Goal: Task Accomplishment & Management: Manage account settings

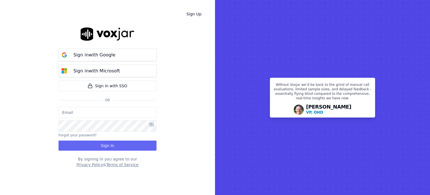
click at [107, 113] on input "email" at bounding box center [108, 112] width 98 height 11
type input "[EMAIL_ADDRESS][DOMAIN_NAME]"
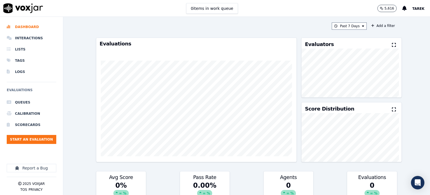
click at [417, 8] on span "Tarek" at bounding box center [419, 9] width 12 height 4
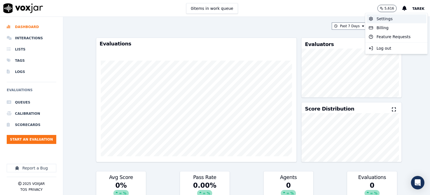
click at [381, 19] on div "Settings" at bounding box center [397, 18] width 60 height 9
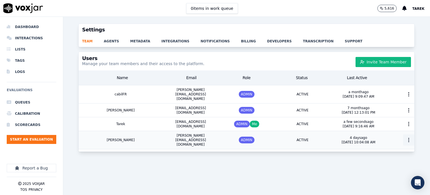
click at [406, 137] on icon "button" at bounding box center [409, 140] width 6 height 6
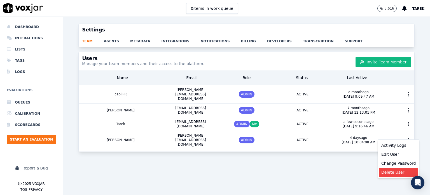
click at [388, 170] on div "Delete User" at bounding box center [398, 172] width 39 height 9
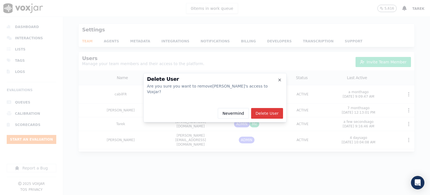
click at [268, 108] on button "Delete User" at bounding box center [267, 113] width 32 height 11
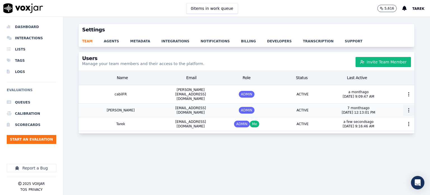
click at [409, 110] on circle "button" at bounding box center [409, 110] width 1 height 1
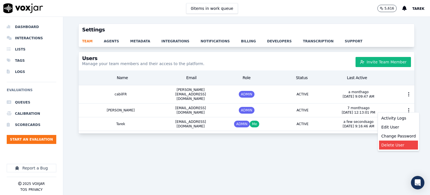
click at [389, 144] on div "Delete User" at bounding box center [398, 144] width 39 height 9
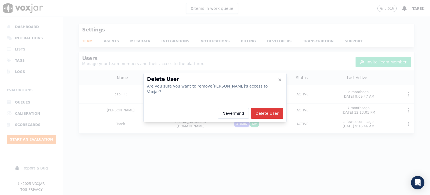
click at [269, 108] on button "Delete User" at bounding box center [267, 113] width 32 height 11
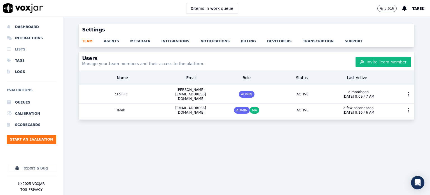
click at [16, 49] on li "Lists" at bounding box center [32, 49] width 50 height 11
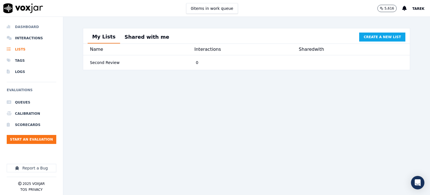
click at [25, 25] on li "Dashboard" at bounding box center [32, 26] width 50 height 11
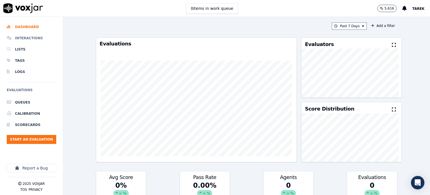
click at [26, 38] on li "Interactions" at bounding box center [32, 37] width 50 height 11
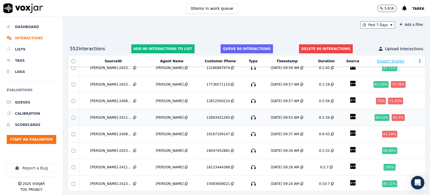
scroll to position [1182, 0]
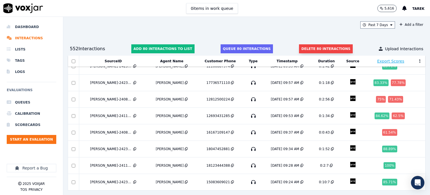
click at [306, 49] on button "Delete 80 interactions" at bounding box center [326, 48] width 54 height 9
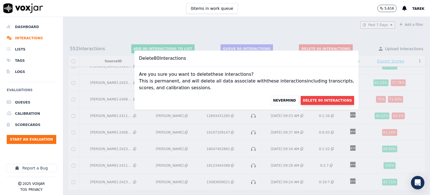
click at [308, 99] on button "Delete 80 Interactions" at bounding box center [328, 100] width 54 height 9
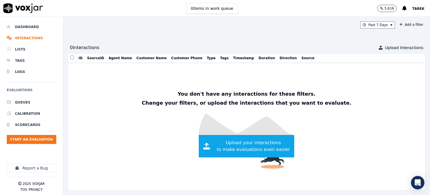
click at [350, 114] on img at bounding box center [246, 126] width 357 height 127
click at [31, 36] on li "Interactions" at bounding box center [32, 37] width 50 height 11
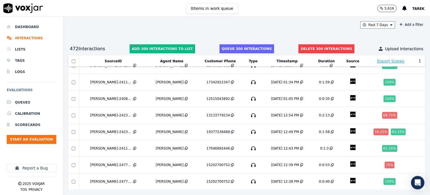
scroll to position [5041, 0]
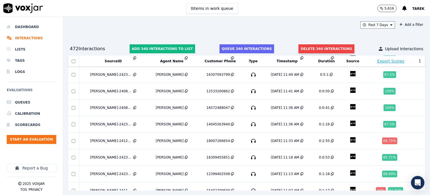
click at [318, 47] on button "Delete 340 interactions" at bounding box center [327, 48] width 56 height 9
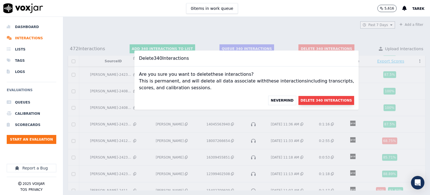
click at [309, 103] on button "Delete 340 Interactions" at bounding box center [327, 100] width 56 height 9
